Goal: Task Accomplishment & Management: Use online tool/utility

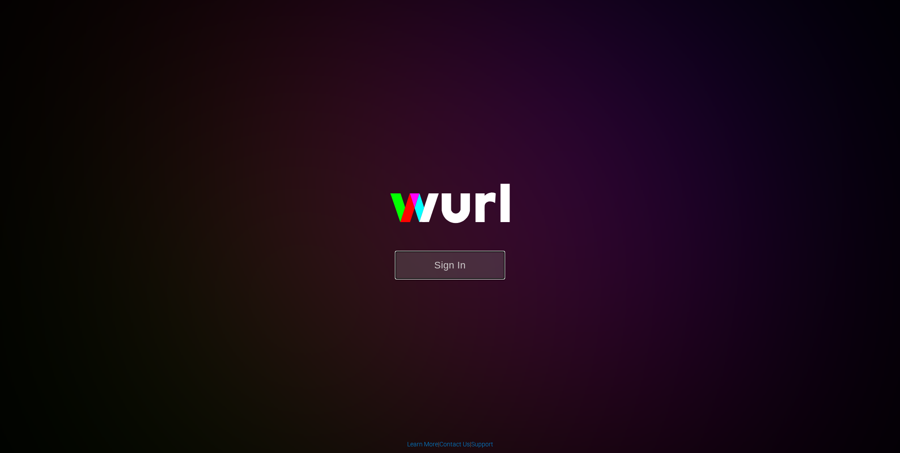
click at [458, 269] on button "Sign In" at bounding box center [450, 265] width 110 height 29
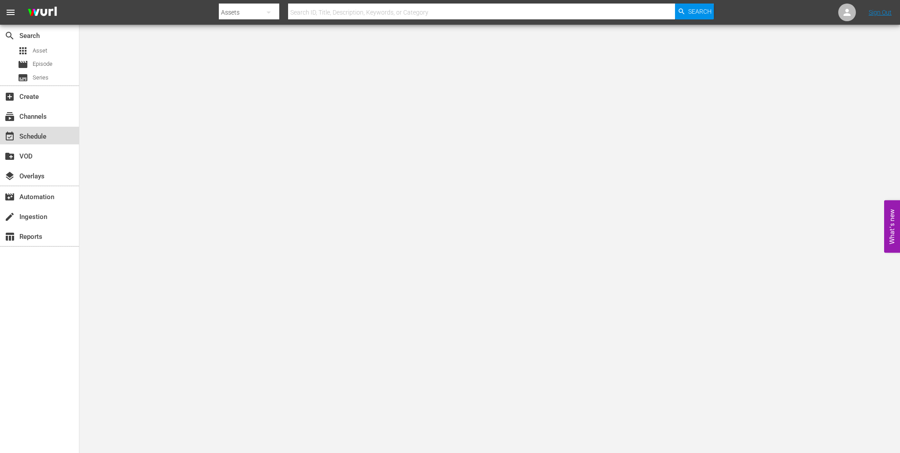
click at [56, 134] on div "event_available Schedule" at bounding box center [39, 136] width 79 height 18
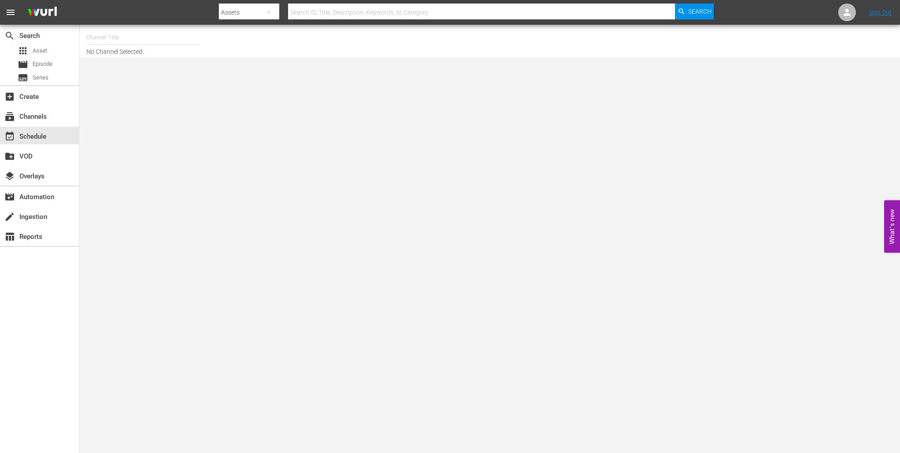
click at [136, 36] on input "text" at bounding box center [142, 37] width 113 height 21
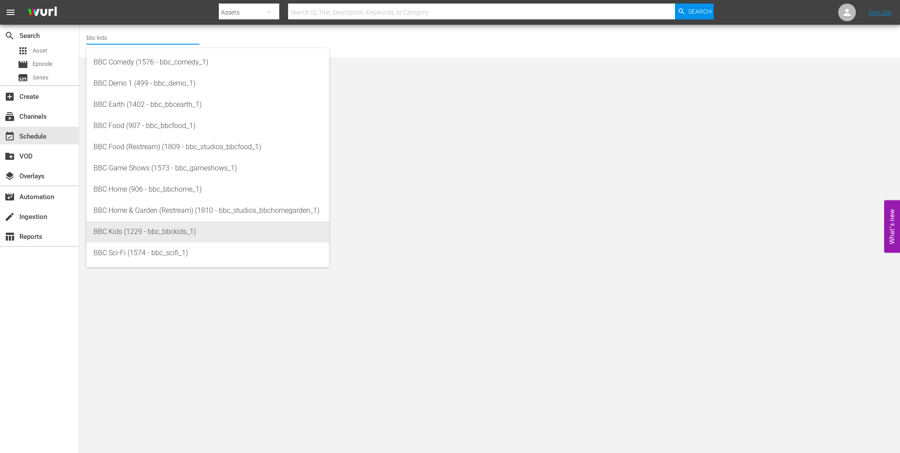
click at [148, 231] on div "BBC Kids (1229 - bbc_bbckids_1)" at bounding box center [207, 231] width 228 height 21
type input "BBC Kids (1229 - bbc_bbckids_1)"
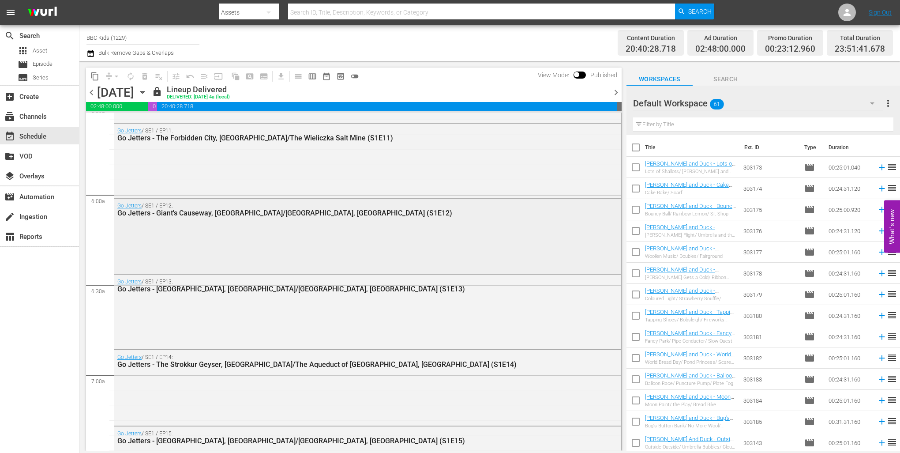
scroll to position [1058, 0]
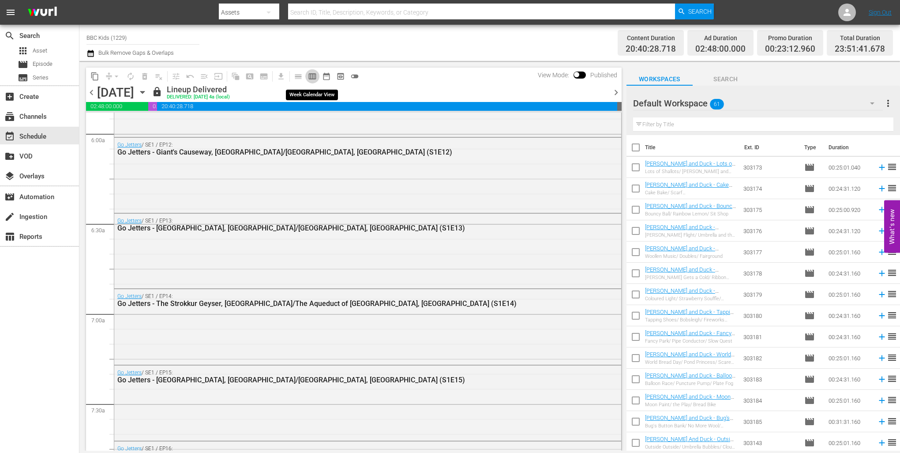
click at [310, 76] on span "calendar_view_week_outlined" at bounding box center [312, 76] width 9 height 9
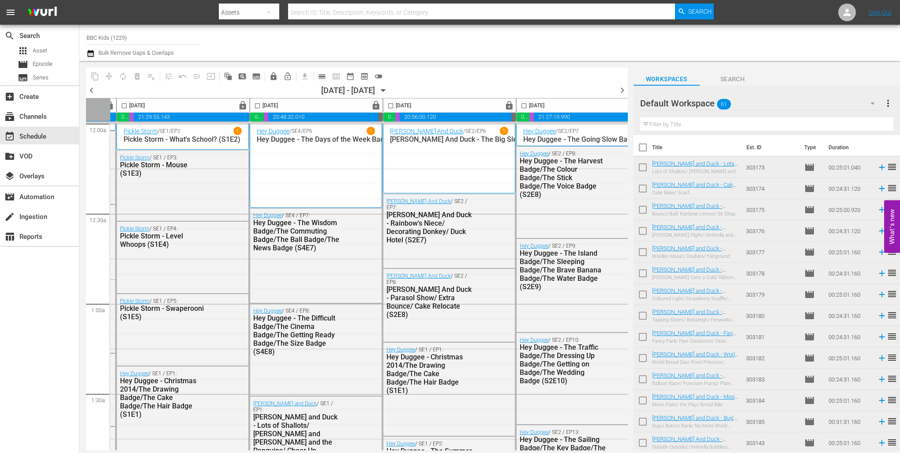
scroll to position [0, 417]
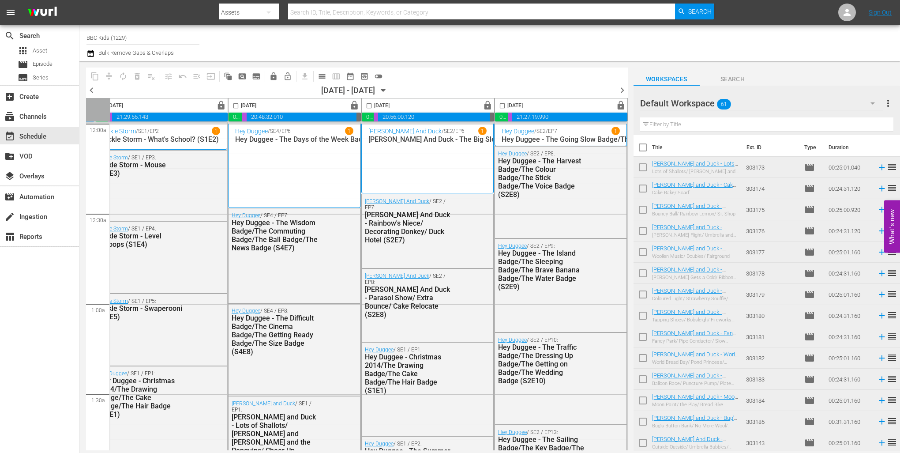
click at [621, 87] on span "chevron_right" at bounding box center [622, 90] width 11 height 11
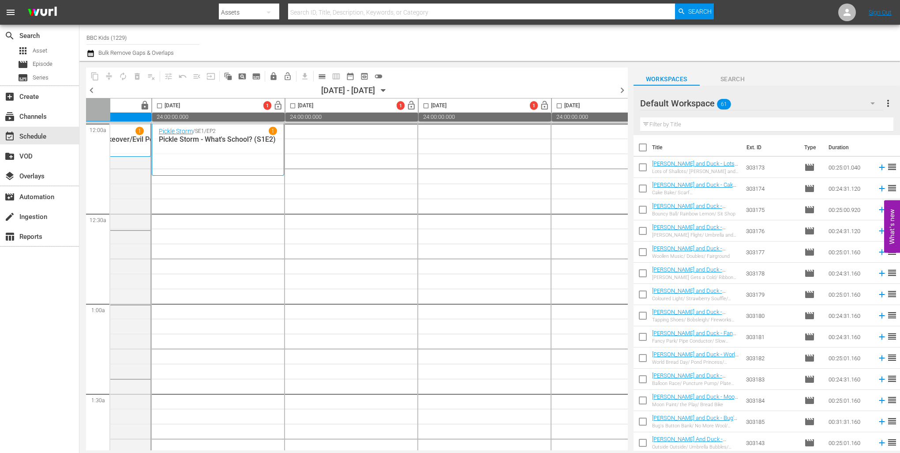
scroll to position [0, 340]
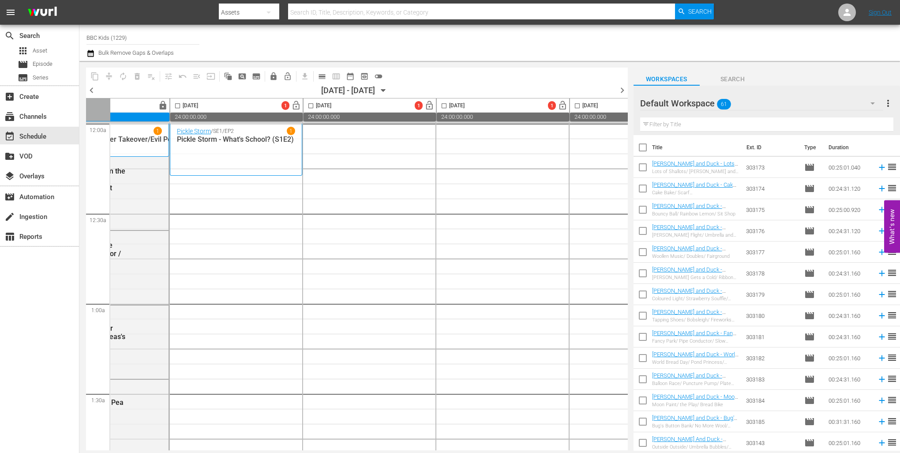
click at [388, 91] on icon "button" at bounding box center [383, 91] width 10 height 10
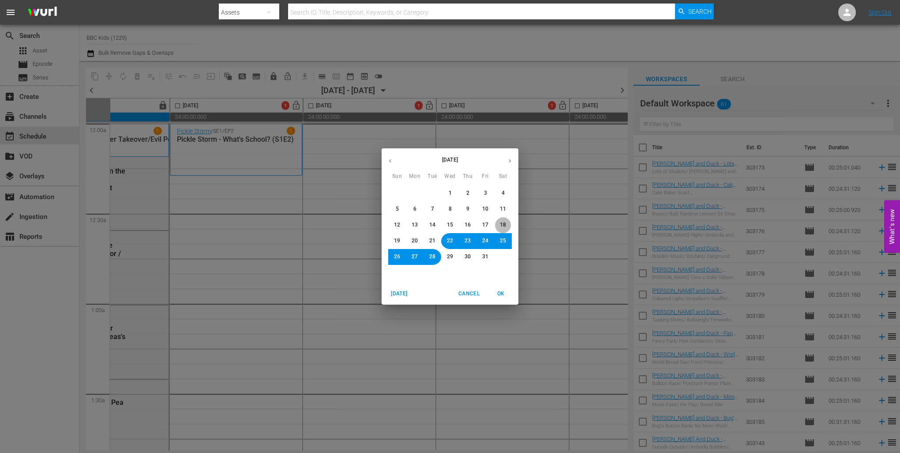
click at [503, 225] on span "18" at bounding box center [503, 224] width 6 height 7
click at [501, 294] on span "OK" at bounding box center [500, 293] width 21 height 9
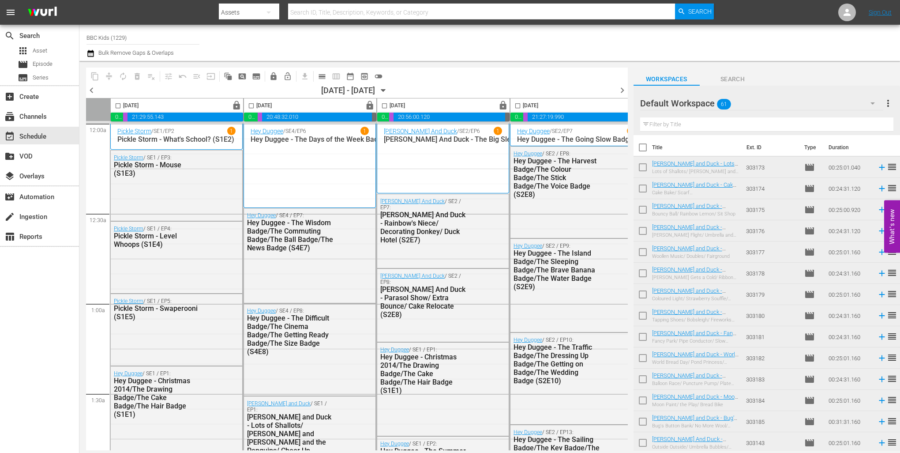
click at [116, 108] on input "checkbox" at bounding box center [118, 107] width 10 height 10
checkbox input "true"
click at [252, 105] on input "checkbox" at bounding box center [251, 107] width 10 height 10
checkbox input "true"
click at [383, 103] on input "checkbox" at bounding box center [384, 107] width 10 height 10
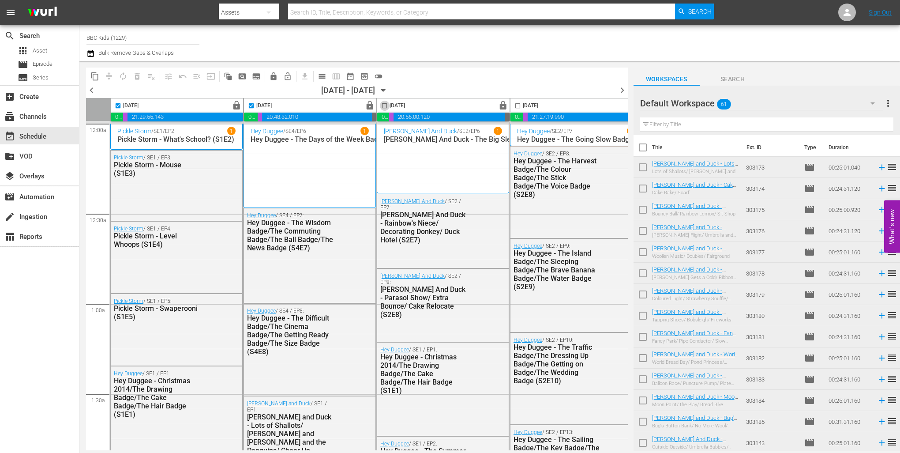
checkbox input "true"
click at [520, 107] on input "checkbox" at bounding box center [517, 107] width 10 height 10
checkbox input "true"
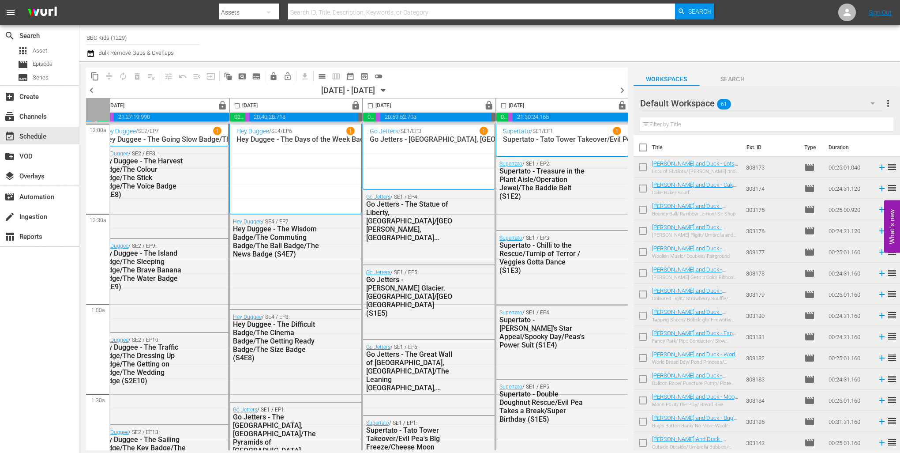
scroll to position [0, 417]
click at [233, 103] on input "checkbox" at bounding box center [236, 107] width 10 height 10
checkbox input "true"
click at [367, 108] on input "checkbox" at bounding box center [369, 107] width 10 height 10
checkbox input "true"
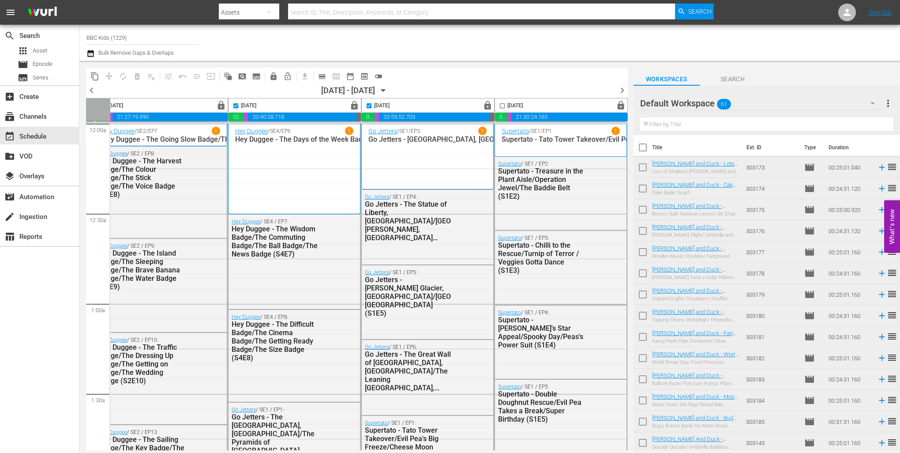
click at [499, 105] on input "checkbox" at bounding box center [502, 107] width 10 height 10
checkbox input "true"
click at [93, 52] on icon "button" at bounding box center [90, 53] width 6 height 7
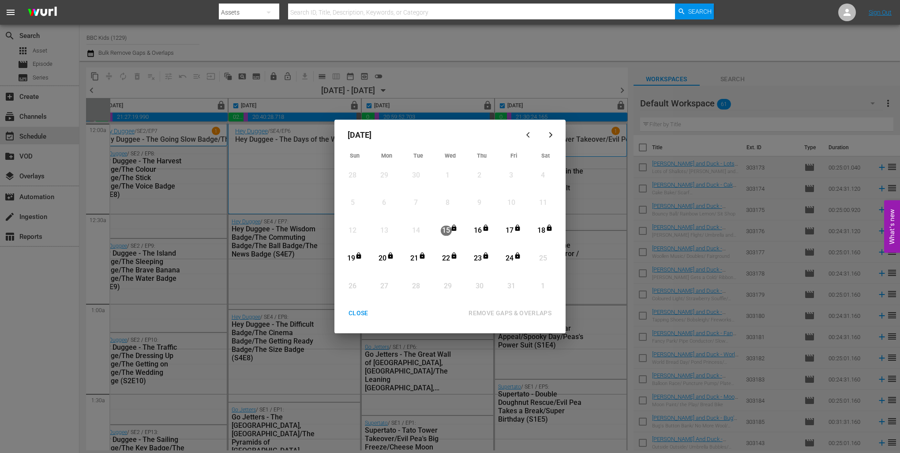
click at [543, 262] on div "25" at bounding box center [542, 258] width 11 height 10
click at [359, 313] on div "CLOSE" at bounding box center [358, 312] width 34 height 11
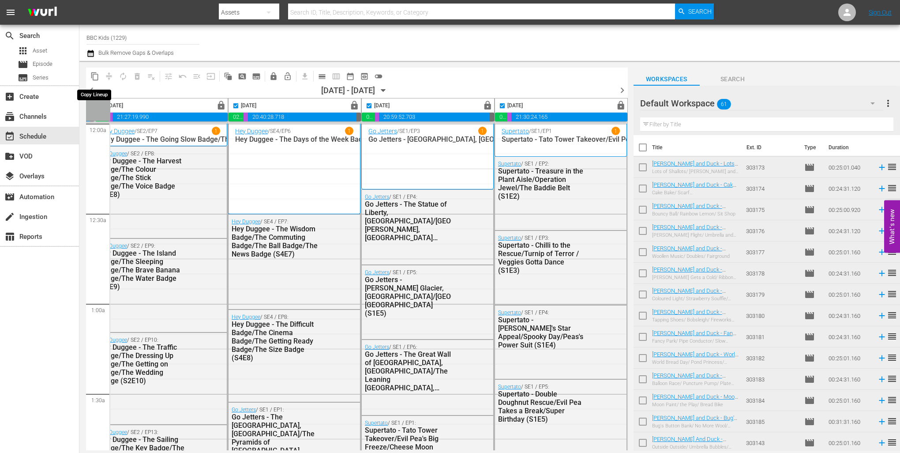
click at [90, 77] on span "content_copy" at bounding box center [94, 76] width 9 height 9
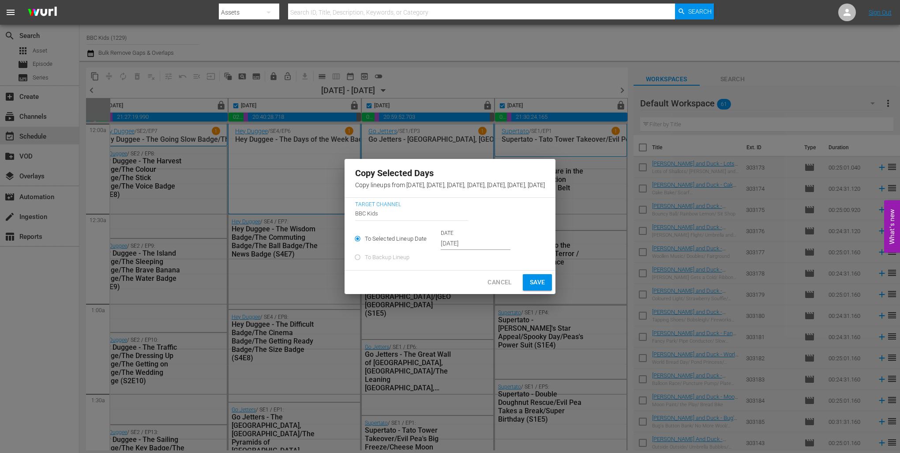
click at [445, 250] on input "[DATE]" at bounding box center [476, 243] width 70 height 13
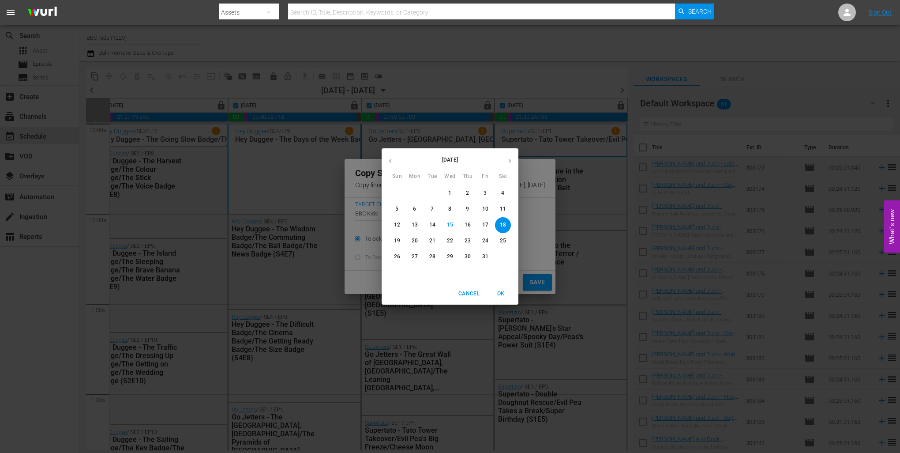
click at [503, 241] on p "25" at bounding box center [503, 240] width 6 height 7
type input "[DATE]"
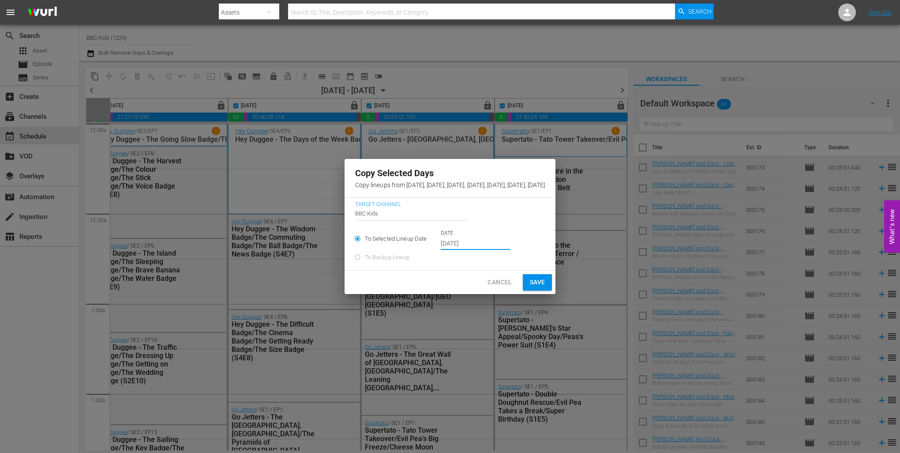
click at [545, 287] on span "Save" at bounding box center [537, 282] width 15 height 11
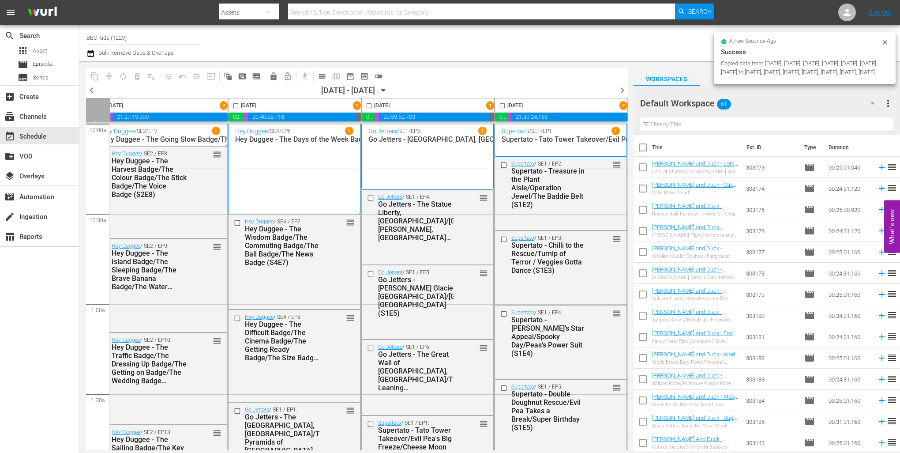
checkbox input "false"
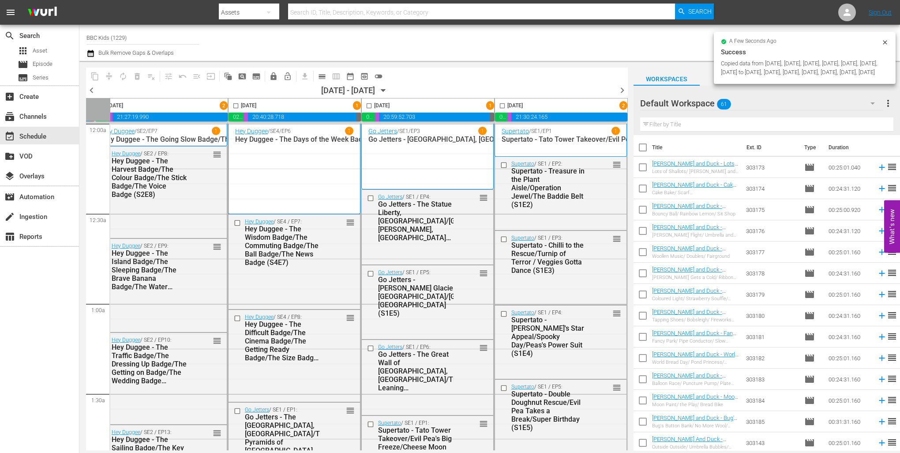
checkbox input "false"
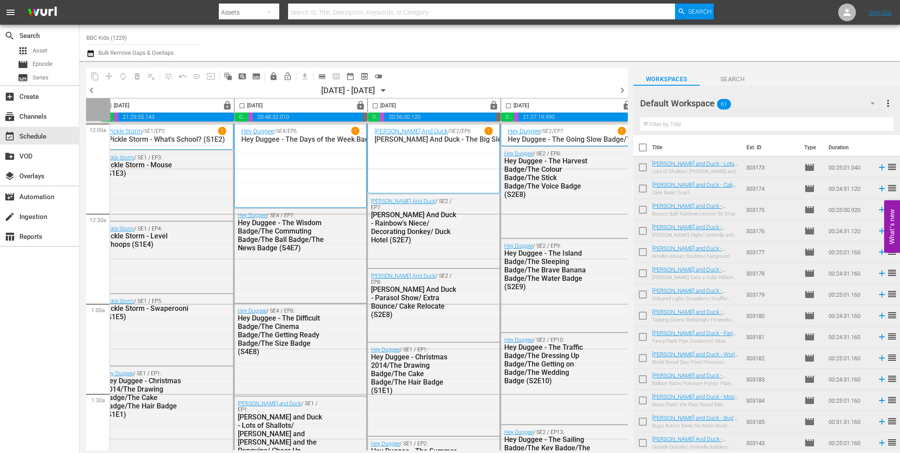
scroll to position [0, 0]
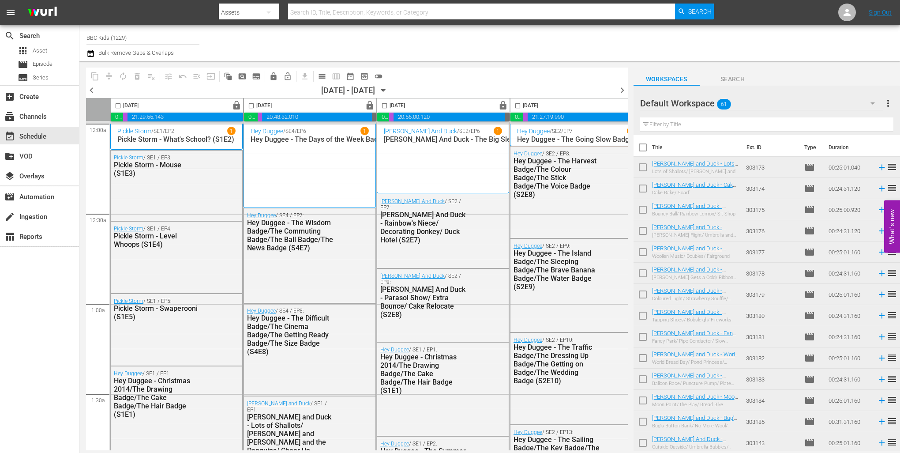
click at [90, 54] on icon "button" at bounding box center [90, 53] width 8 height 11
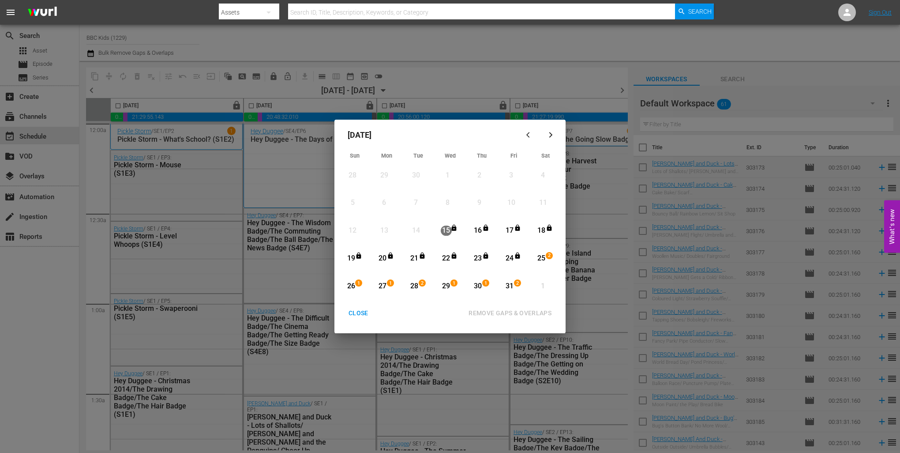
drag, startPoint x: 542, startPoint y: 255, endPoint x: 508, endPoint y: 284, distance: 44.4
click at [542, 255] on div "25" at bounding box center [541, 258] width 11 height 10
click at [508, 284] on div "31" at bounding box center [509, 286] width 11 height 10
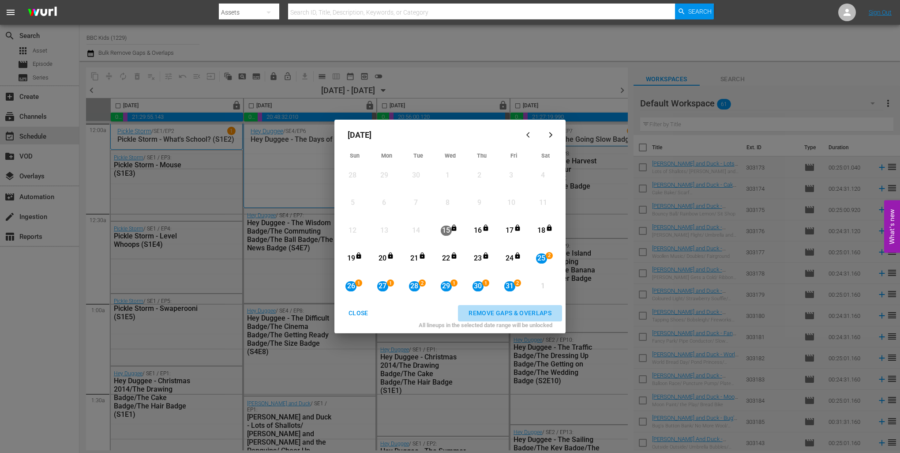
click at [519, 313] on div "REMOVE GAPS & OVERLAPS" at bounding box center [509, 312] width 97 height 11
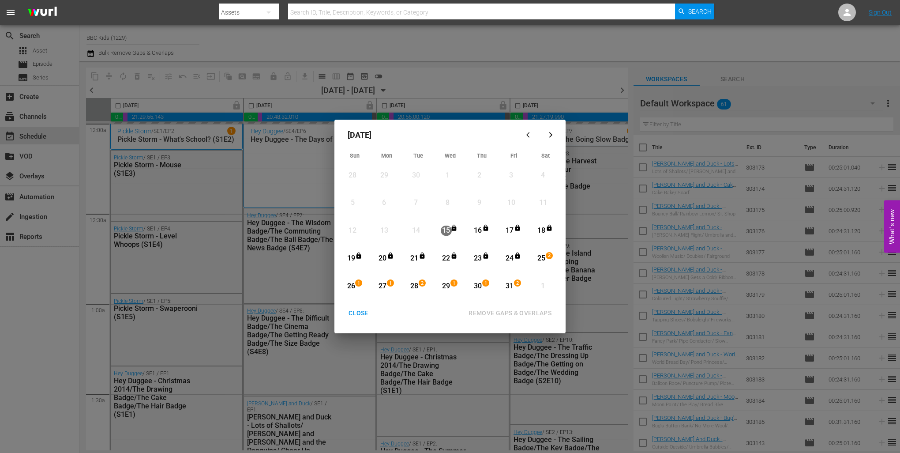
click at [359, 310] on div "CLOSE" at bounding box center [358, 312] width 34 height 11
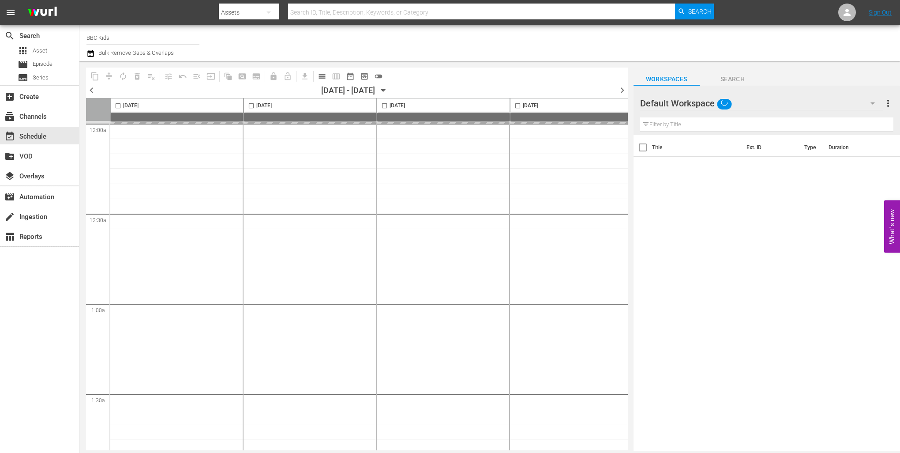
click at [401, 95] on div "chevron_left [DATE] - 10/24/[DATE] chevron_right" at bounding box center [357, 91] width 542 height 13
click at [388, 90] on icon "button" at bounding box center [383, 91] width 10 height 10
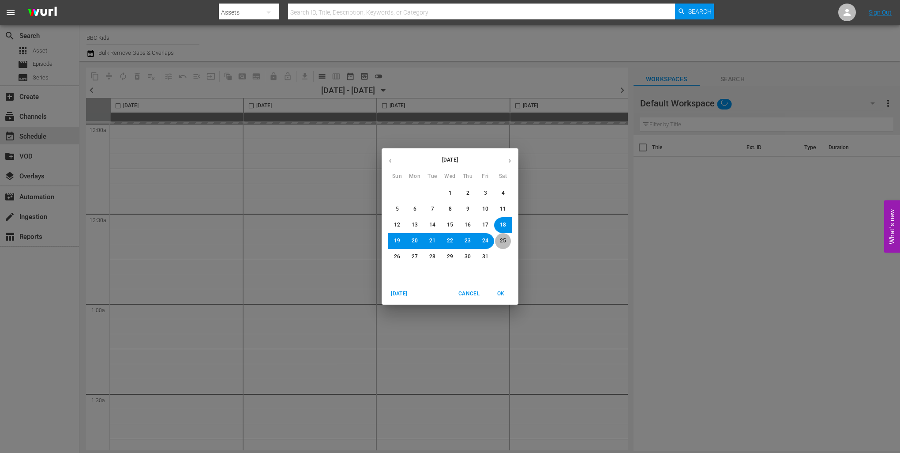
click at [504, 237] on span "25" at bounding box center [503, 240] width 6 height 7
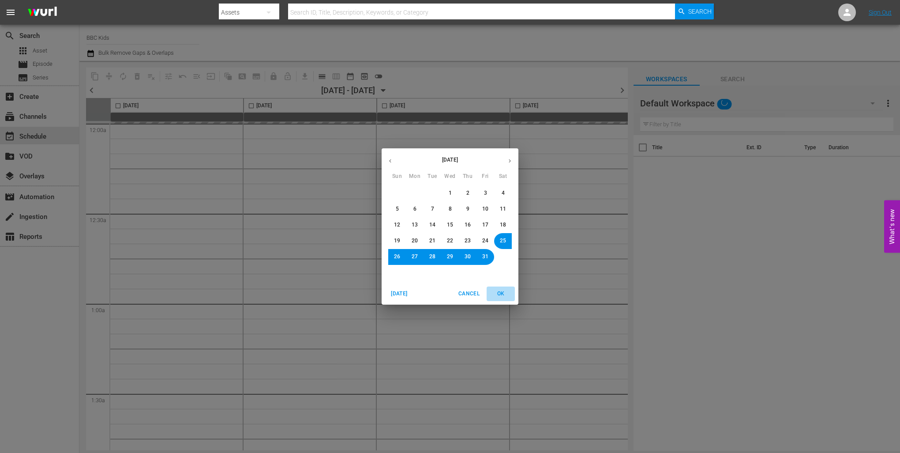
click at [506, 291] on span "OK" at bounding box center [500, 293] width 21 height 9
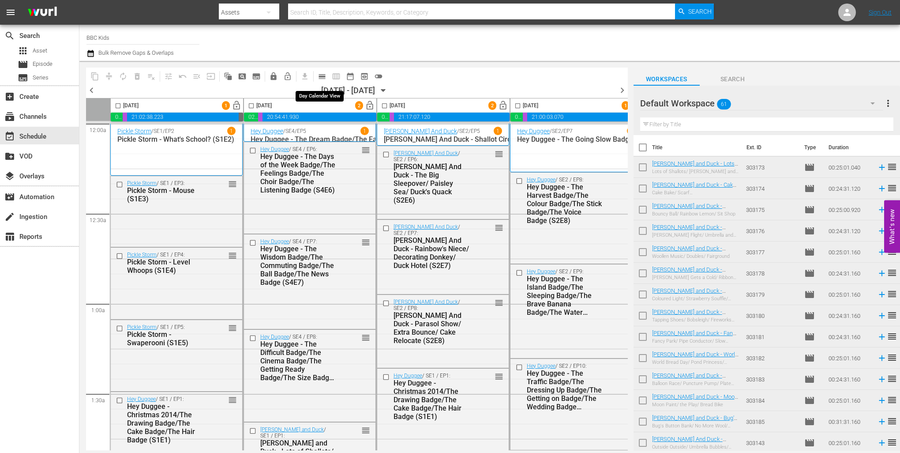
click at [323, 75] on span "calendar_view_day_outlined" at bounding box center [322, 76] width 9 height 9
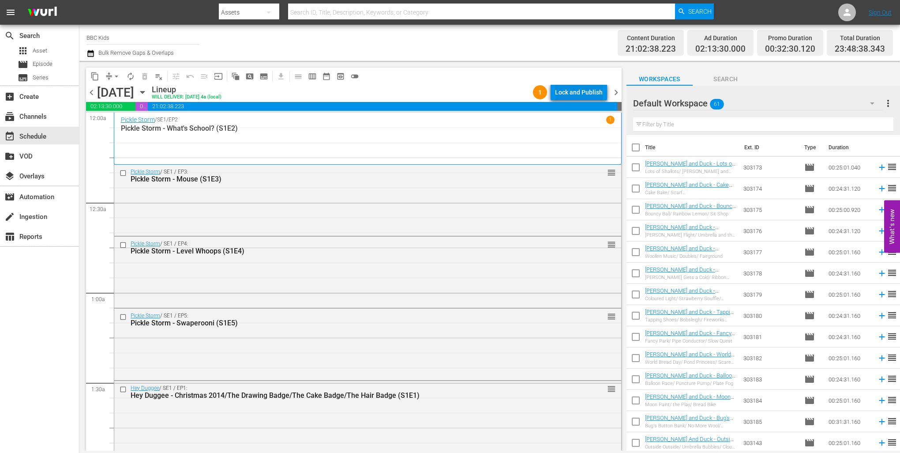
click at [566, 93] on div "Lock and Publish" at bounding box center [579, 92] width 48 height 16
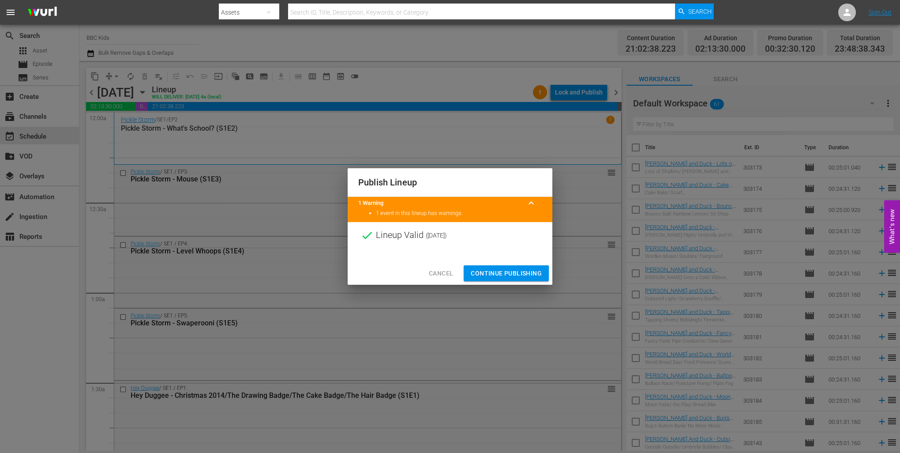
click at [497, 276] on span "Continue Publishing" at bounding box center [506, 273] width 71 height 11
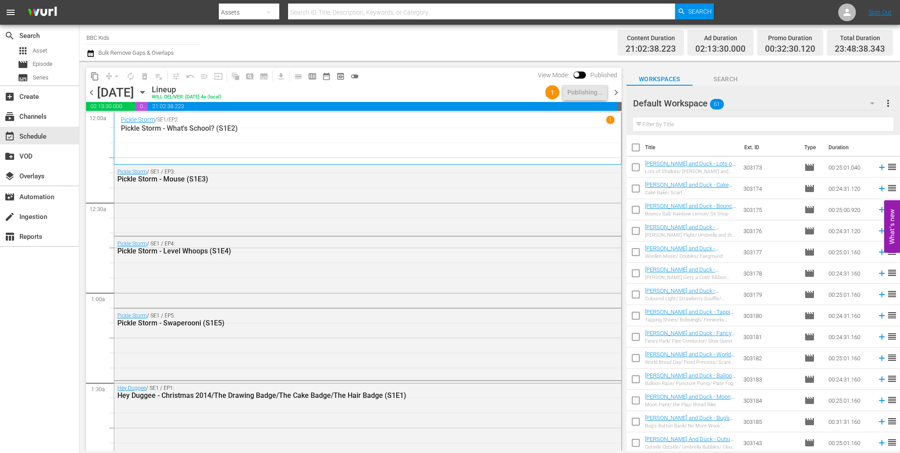
click at [614, 93] on span "chevron_right" at bounding box center [615, 92] width 11 height 11
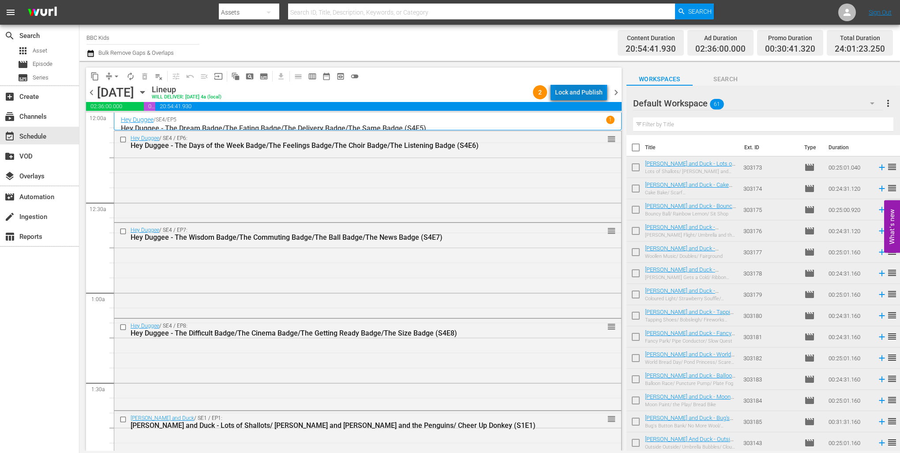
click at [582, 94] on div "Lock and Publish" at bounding box center [579, 92] width 48 height 16
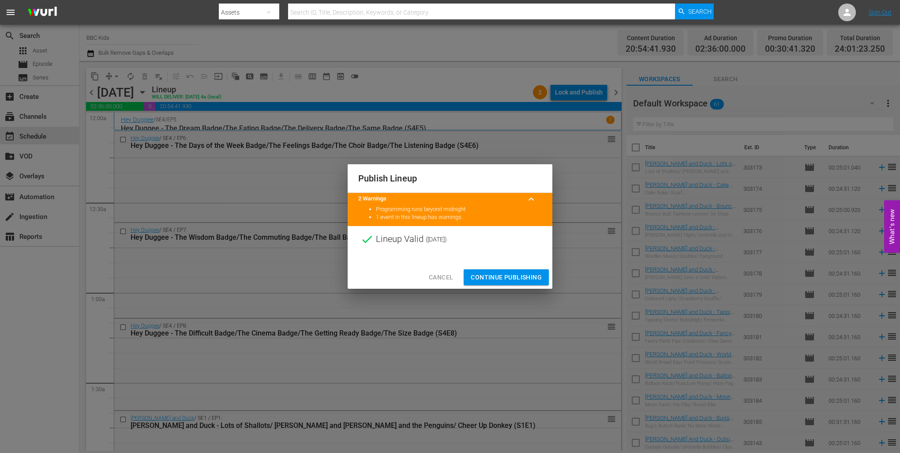
click at [499, 266] on div "Cancel Continue Publishing" at bounding box center [450, 277] width 205 height 23
click at [499, 279] on span "Continue Publishing" at bounding box center [506, 277] width 71 height 11
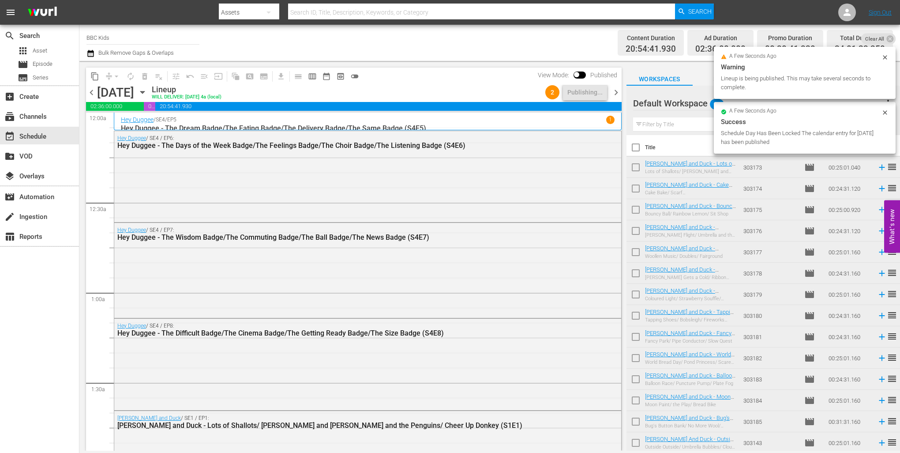
drag, startPoint x: 616, startPoint y: 93, endPoint x: 612, endPoint y: 97, distance: 6.0
click at [615, 93] on span "chevron_right" at bounding box center [615, 92] width 11 height 11
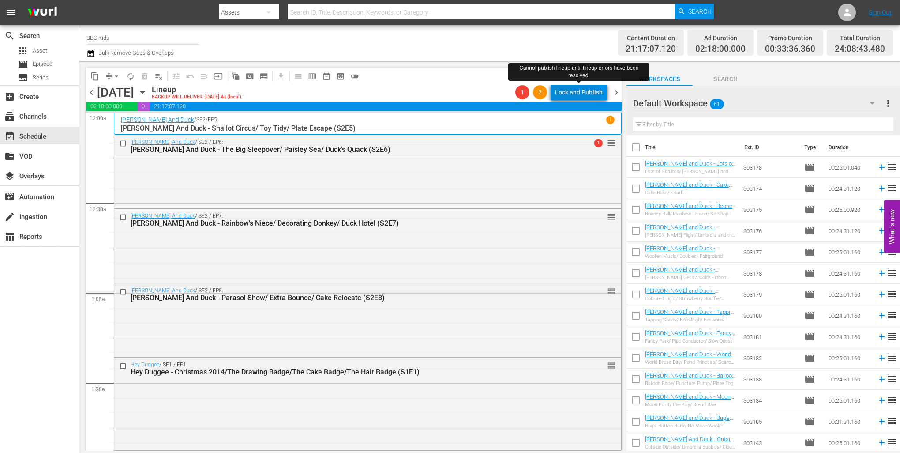
click at [577, 97] on div "Lock and Publish" at bounding box center [579, 92] width 48 height 16
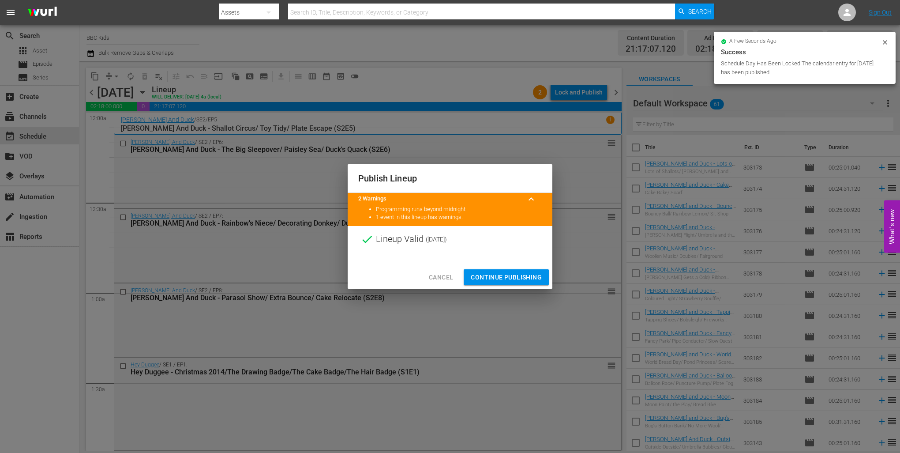
click at [517, 275] on span "Continue Publishing" at bounding box center [506, 277] width 71 height 11
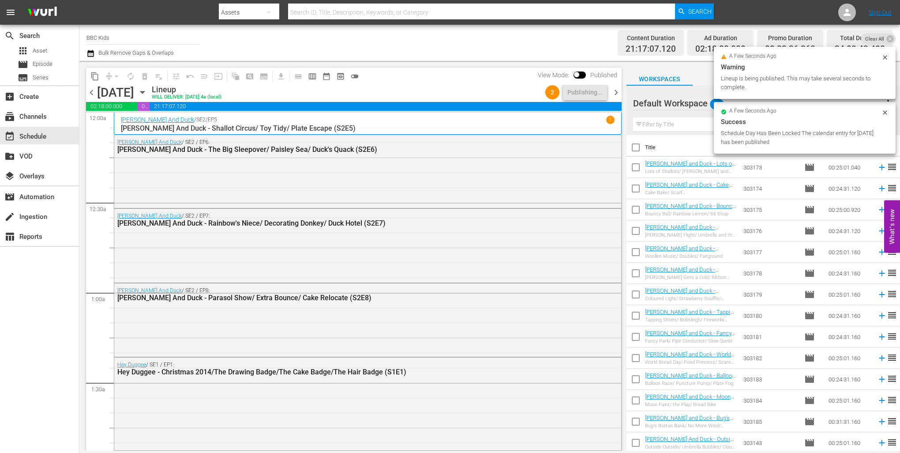
click at [613, 93] on span "chevron_right" at bounding box center [615, 92] width 11 height 11
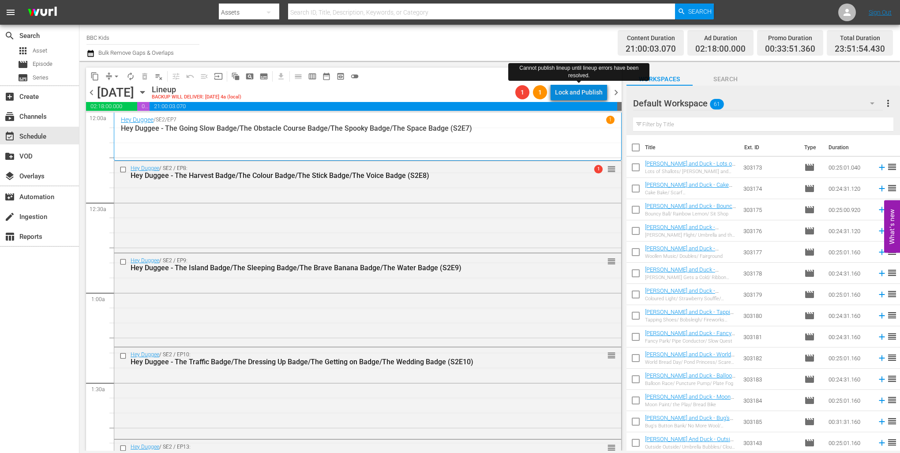
click at [586, 89] on div "Lock and Publish" at bounding box center [579, 92] width 48 height 16
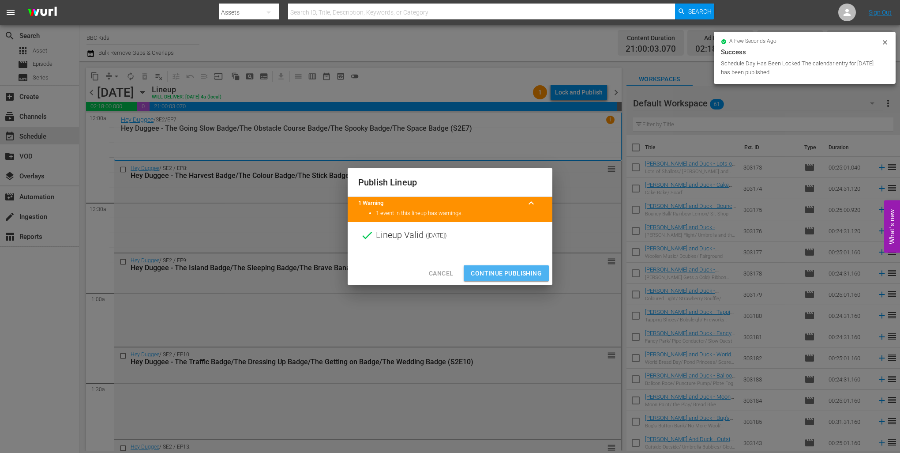
click at [513, 267] on button "Continue Publishing" at bounding box center [506, 273] width 85 height 16
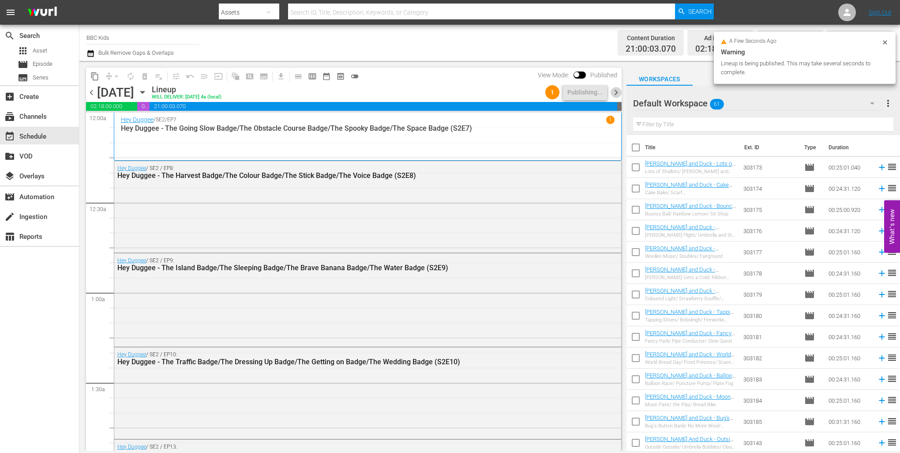
click at [614, 92] on span "chevron_right" at bounding box center [615, 92] width 11 height 11
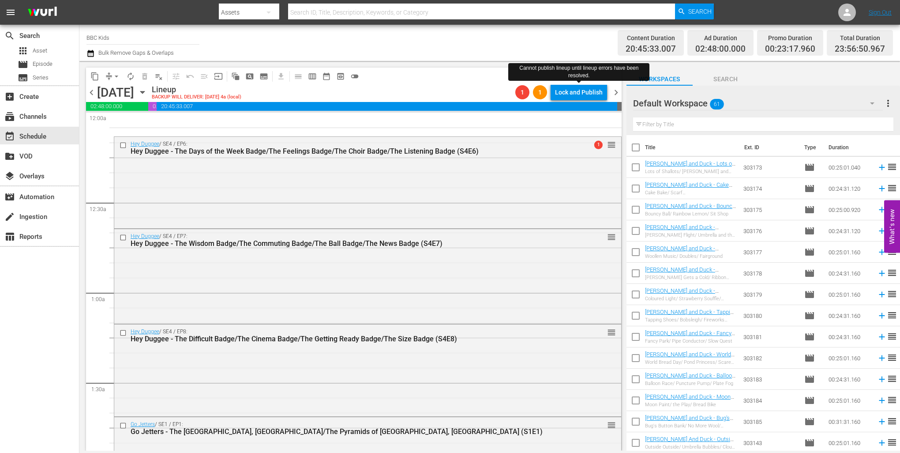
click at [580, 95] on div "Lock and Publish" at bounding box center [579, 92] width 48 height 16
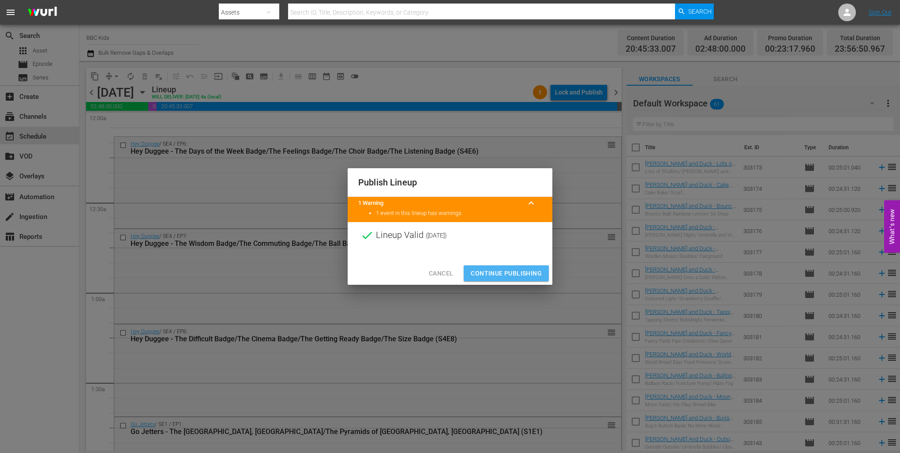
click at [494, 279] on button "Continue Publishing" at bounding box center [506, 273] width 85 height 16
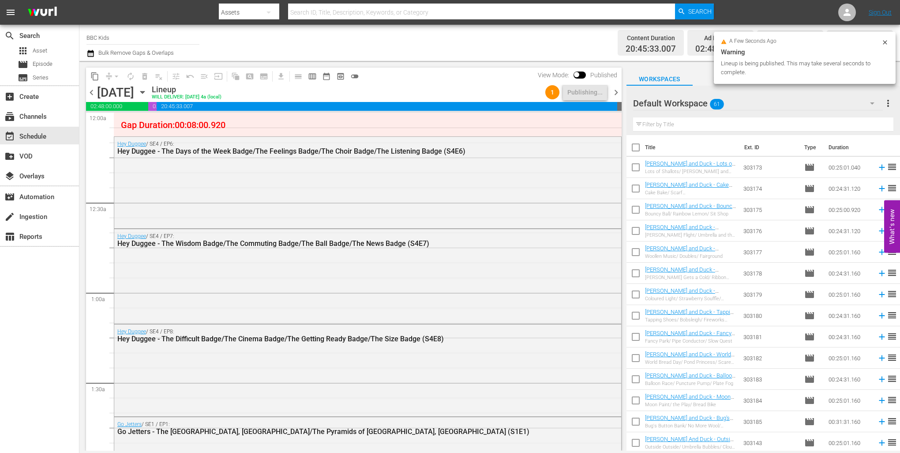
click at [618, 91] on span "chevron_right" at bounding box center [615, 92] width 11 height 11
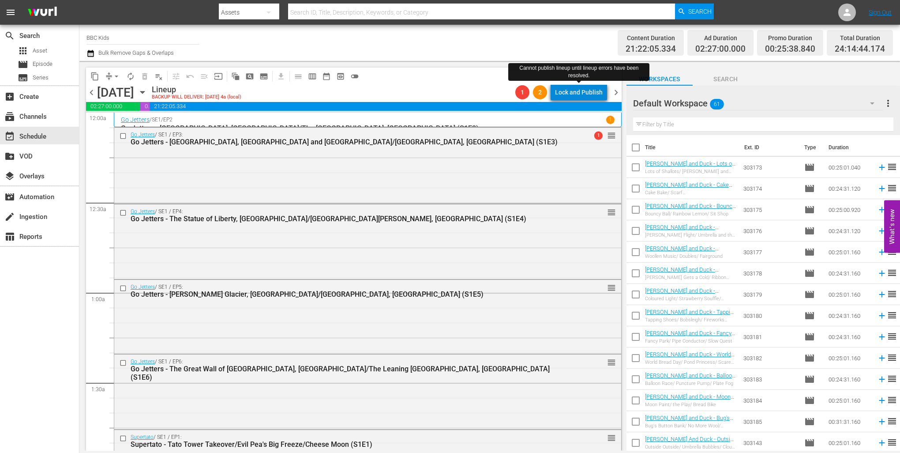
click at [588, 97] on div "Lock and Publish" at bounding box center [579, 92] width 48 height 16
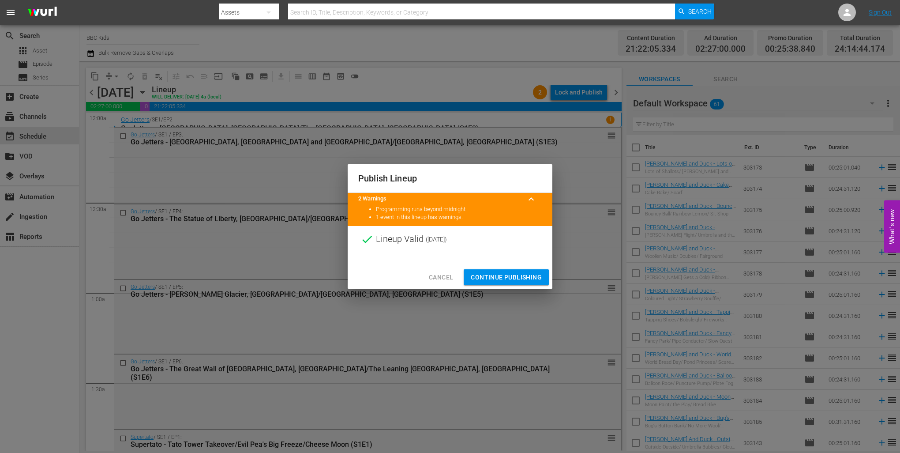
click at [515, 272] on span "Continue Publishing" at bounding box center [506, 277] width 71 height 11
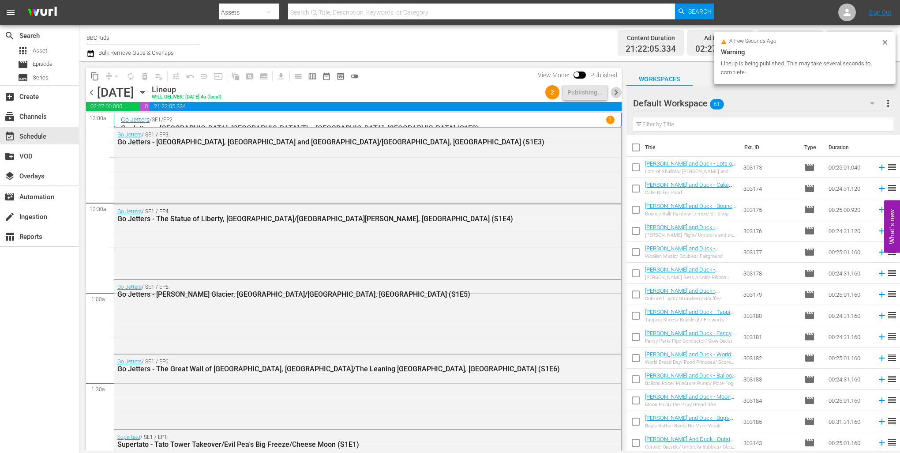
click at [616, 94] on span "chevron_right" at bounding box center [615, 92] width 11 height 11
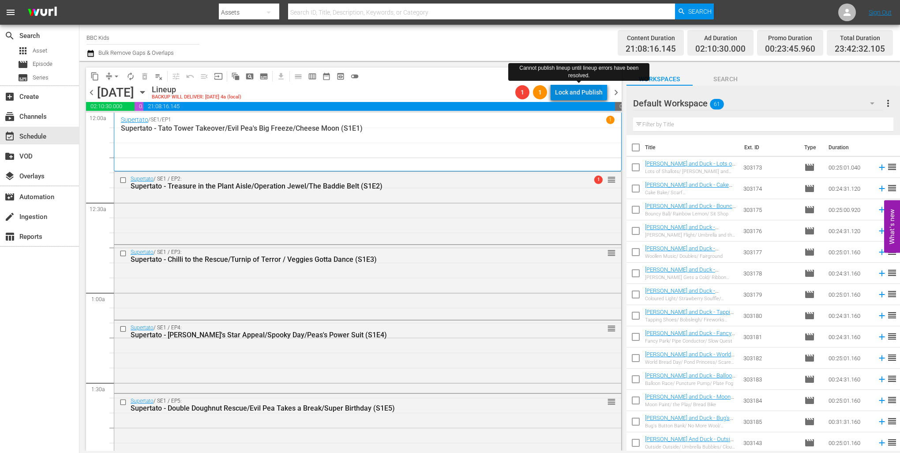
click at [580, 93] on div "Lock and Publish" at bounding box center [579, 92] width 48 height 16
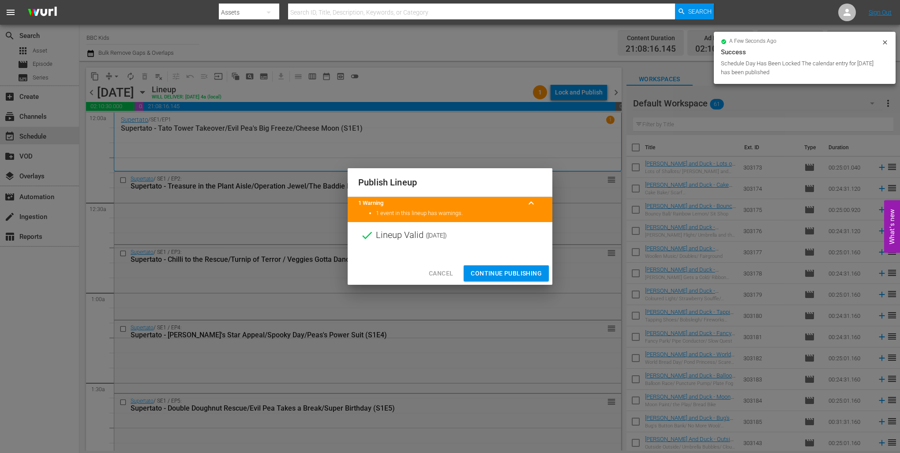
drag, startPoint x: 522, startPoint y: 281, endPoint x: 581, endPoint y: 180, distance: 116.6
click at [520, 276] on div "Cancel Continue Publishing" at bounding box center [450, 273] width 205 height 23
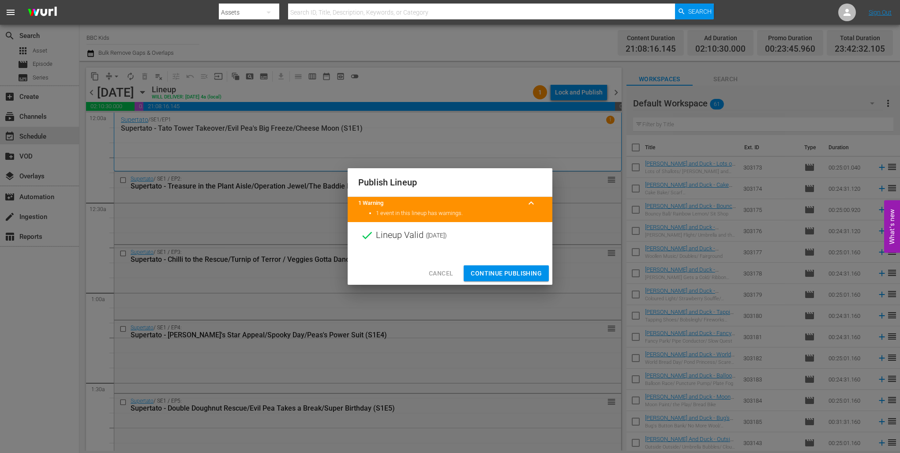
click at [508, 268] on span "Continue Publishing" at bounding box center [506, 273] width 71 height 11
